Goal: Task Accomplishment & Management: Manage account settings

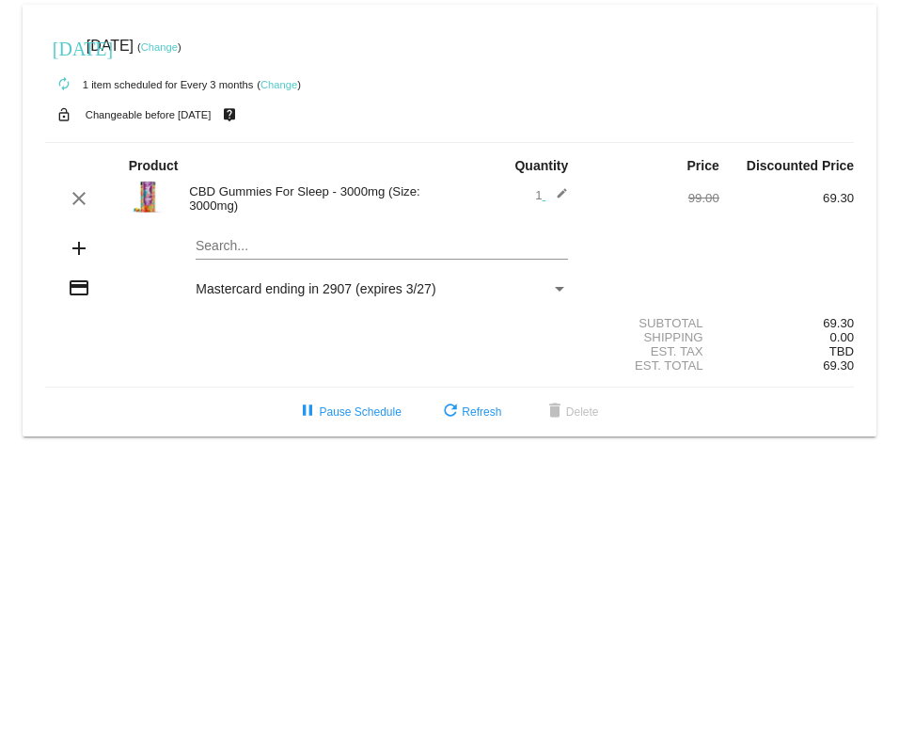
click at [178, 44] on link "Change" at bounding box center [159, 46] width 37 height 11
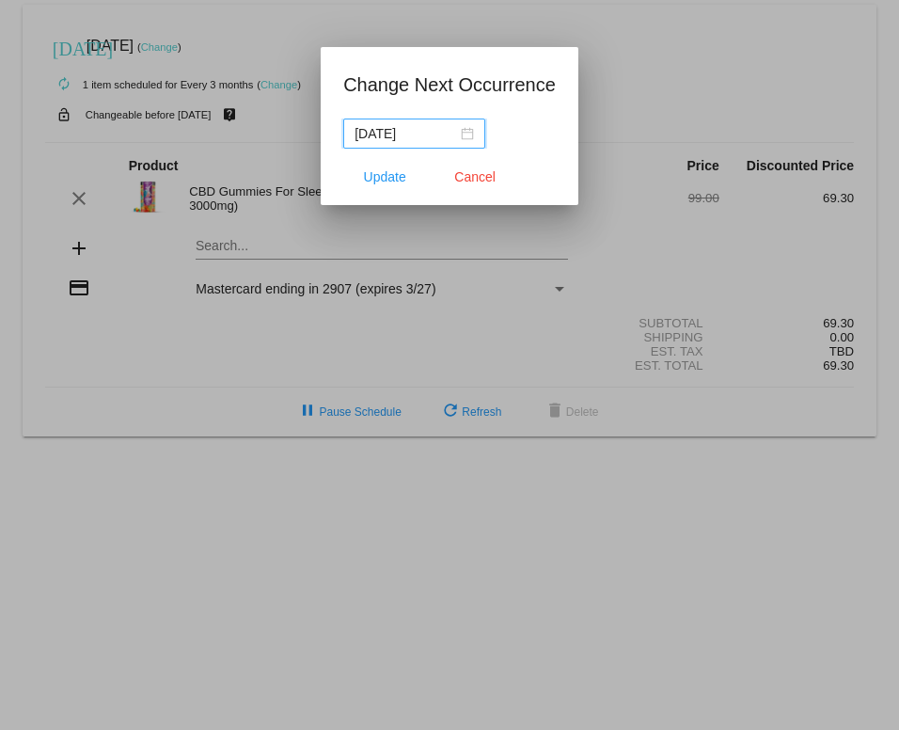
click at [468, 129] on div "[DATE]" at bounding box center [414, 133] width 119 height 21
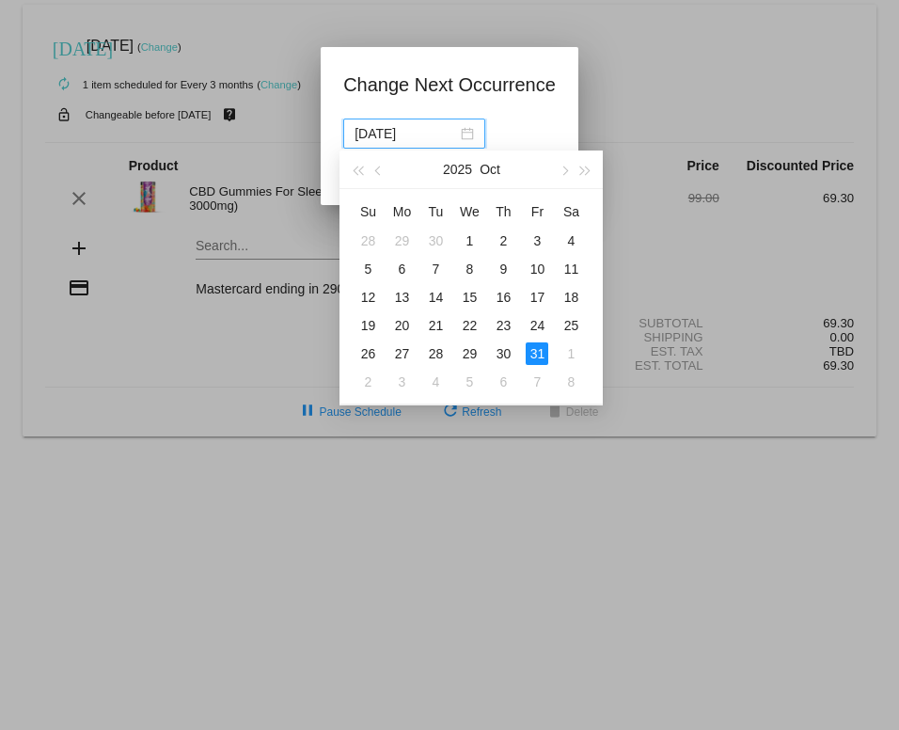
click at [542, 349] on div "31" at bounding box center [537, 353] width 23 height 23
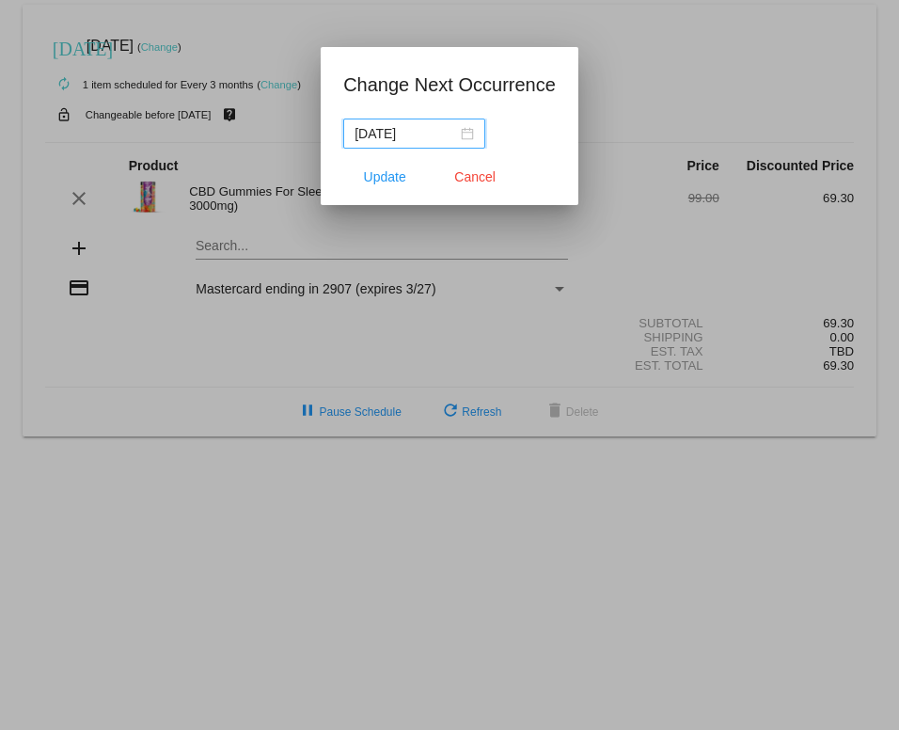
click at [379, 175] on span "Update" at bounding box center [385, 176] width 42 height 15
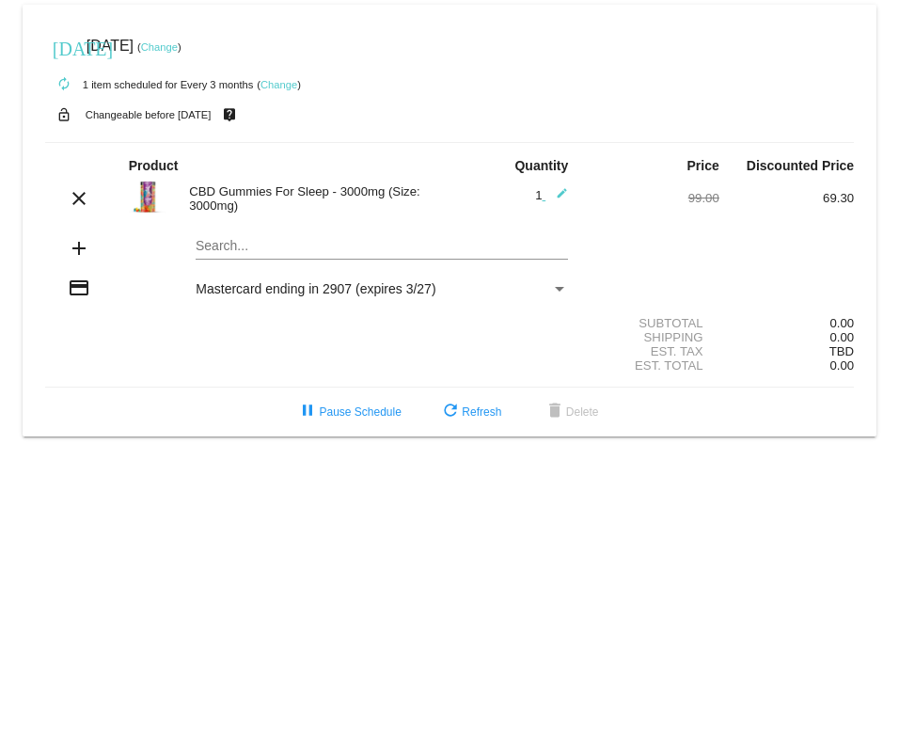
click at [178, 41] on link "Change" at bounding box center [159, 46] width 37 height 11
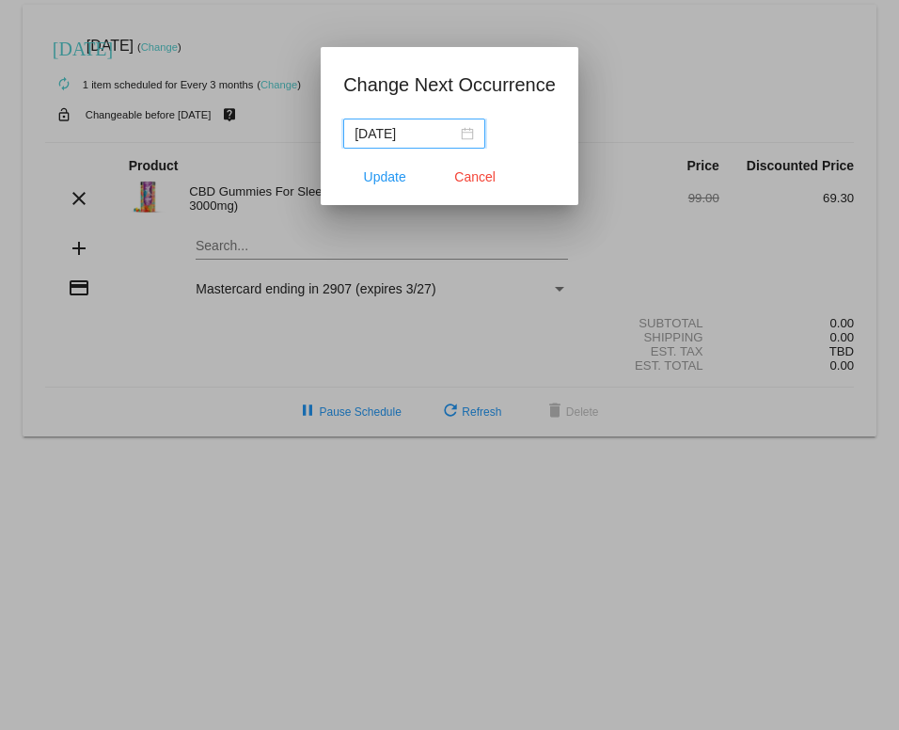
click at [470, 134] on div "[DATE]" at bounding box center [414, 133] width 119 height 21
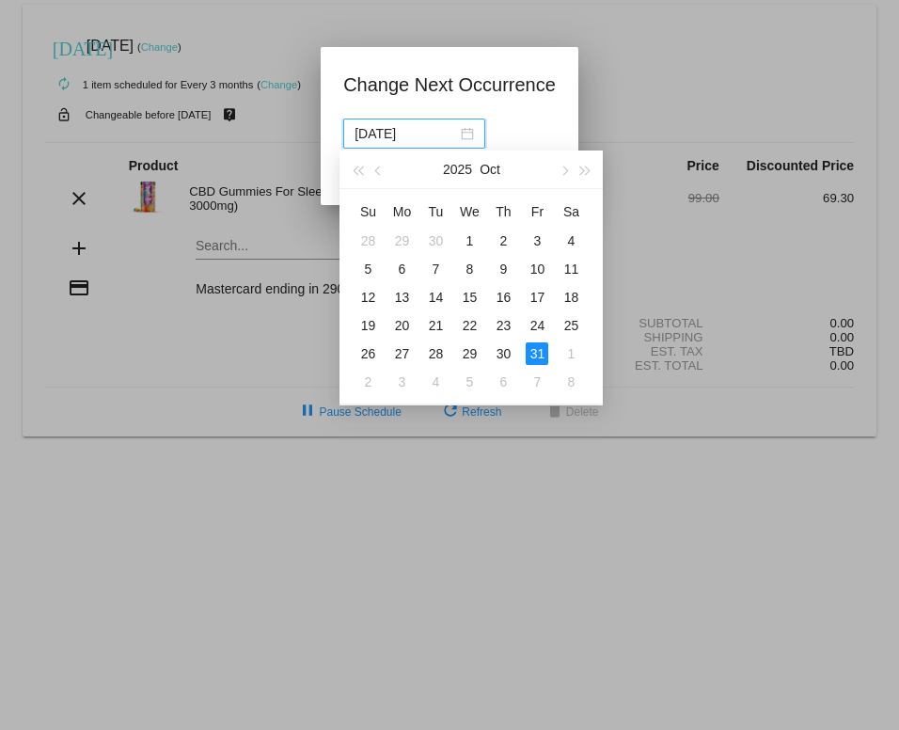
click at [378, 168] on span "button" at bounding box center [378, 170] width 9 height 9
click at [402, 269] on div "8" at bounding box center [401, 269] width 23 height 23
type input "[DATE]"
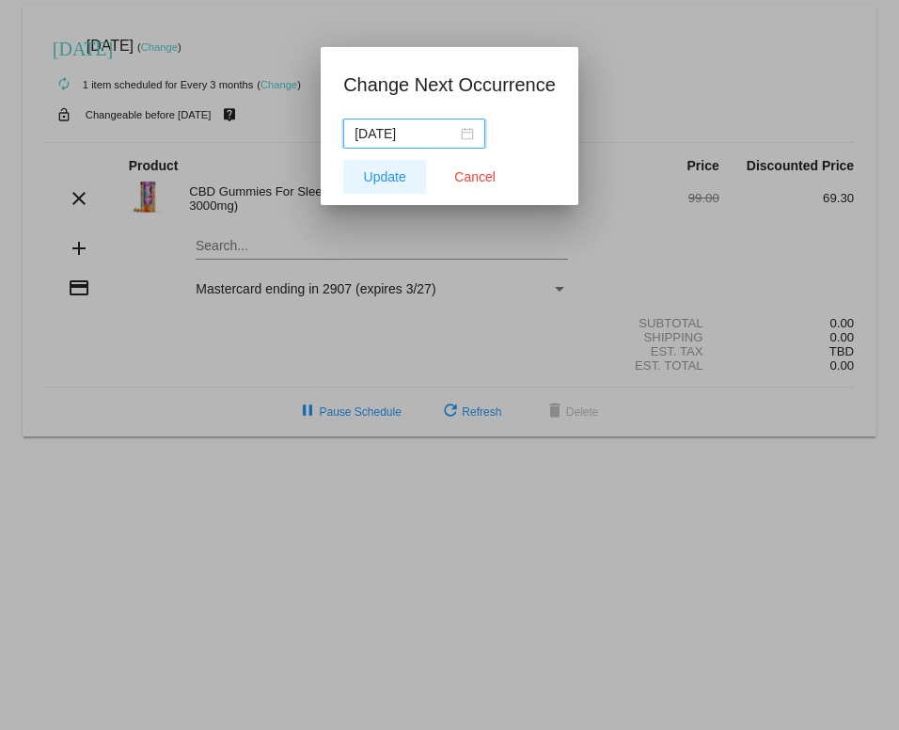
click at [387, 173] on span "Update" at bounding box center [385, 176] width 42 height 15
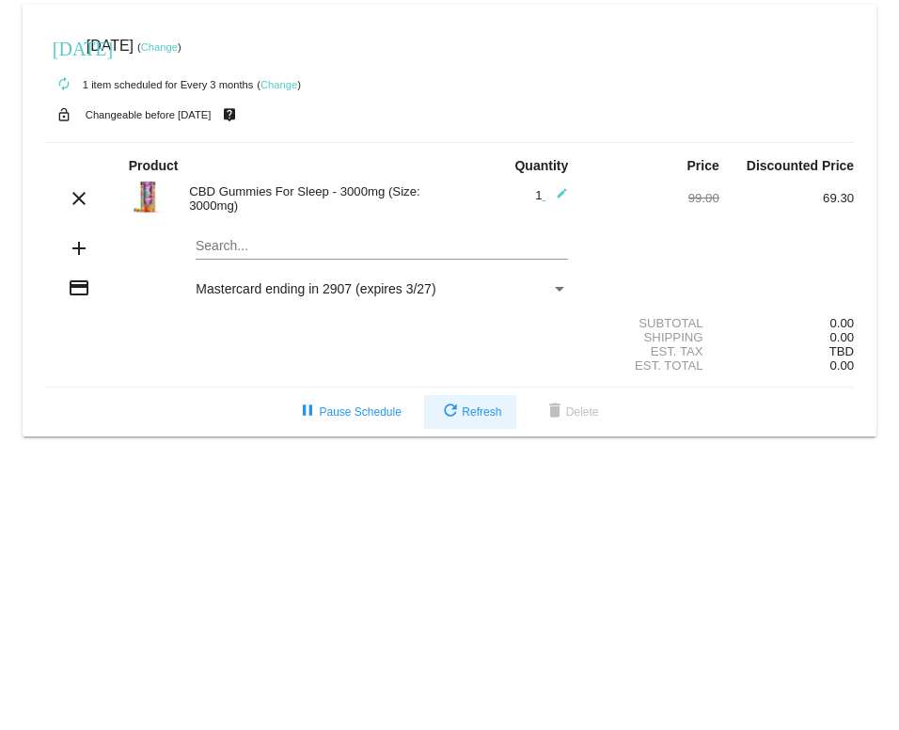
click at [472, 419] on span "refresh Refresh" at bounding box center [470, 411] width 62 height 13
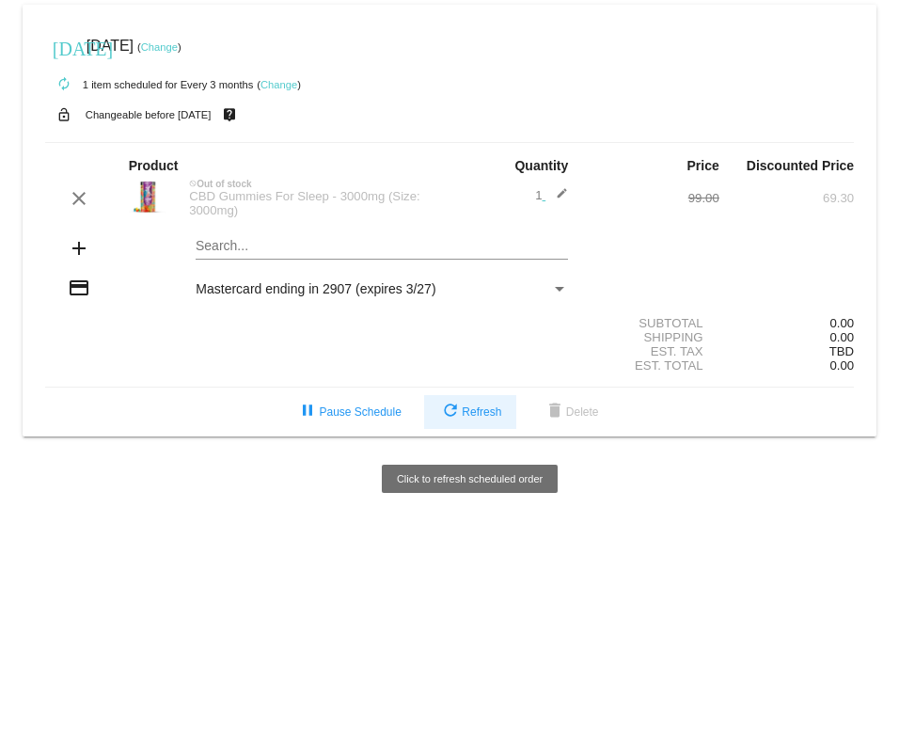
click at [474, 419] on span "refresh Refresh" at bounding box center [470, 411] width 62 height 13
